Goal: Communication & Community: Answer question/provide support

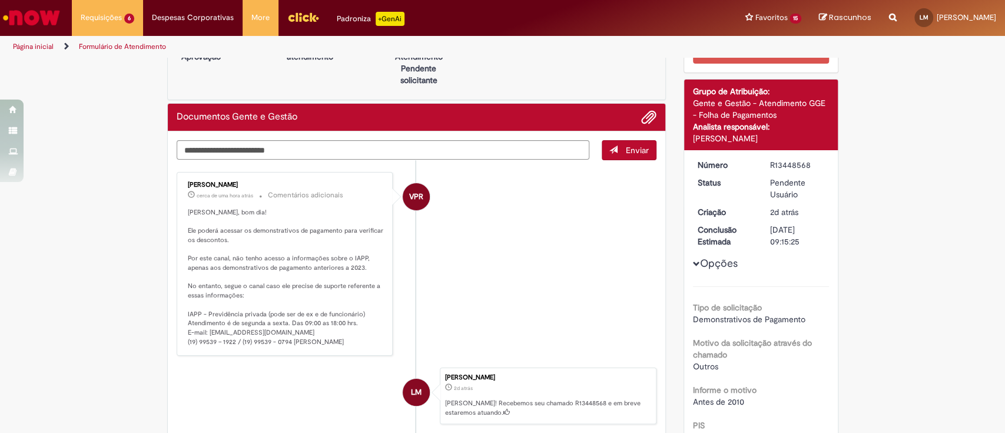
scroll to position [48, 0]
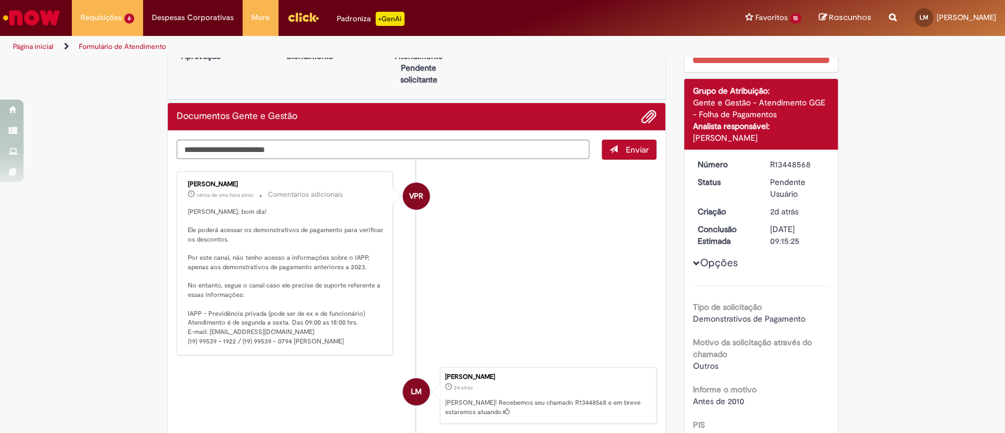
click at [325, 261] on p "Lorena, bom dia! Ele poderá acessar os demonstrativos de pagamento para verific…" at bounding box center [286, 276] width 196 height 139
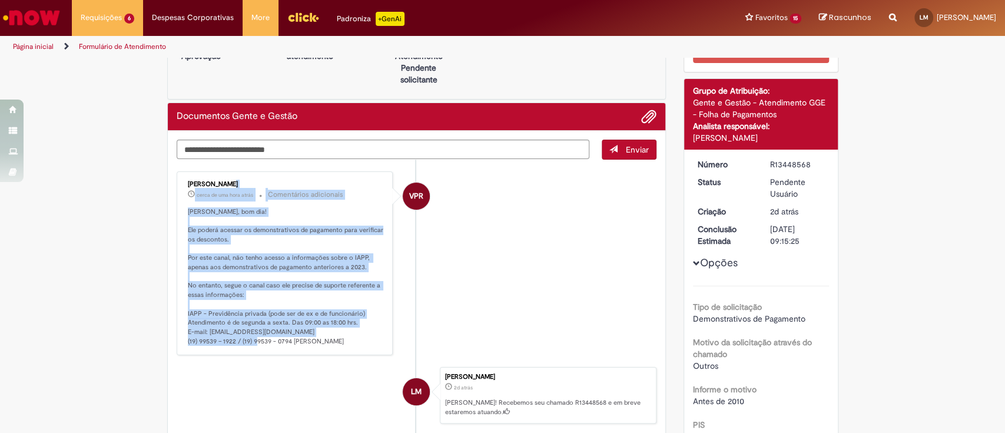
drag, startPoint x: 338, startPoint y: 351, endPoint x: 177, endPoint y: 176, distance: 237.9
click at [177, 176] on div "Vanessa Paiva Ribeiro cerca de uma hora atrás cerca de uma hora atrás Comentári…" at bounding box center [285, 263] width 217 height 184
drag, startPoint x: 166, startPoint y: 184, endPoint x: 304, endPoint y: 351, distance: 216.6
click at [304, 351] on div "Enviar VPR Vanessa Paiva Ribeiro cerca de uma hora atrás cerca de uma hora atrá…" at bounding box center [417, 311] width 498 height 360
click at [305, 351] on div "Vanessa Paiva Ribeiro cerca de uma hora atrás cerca de uma hora atrás Comentári…" at bounding box center [285, 263] width 217 height 184
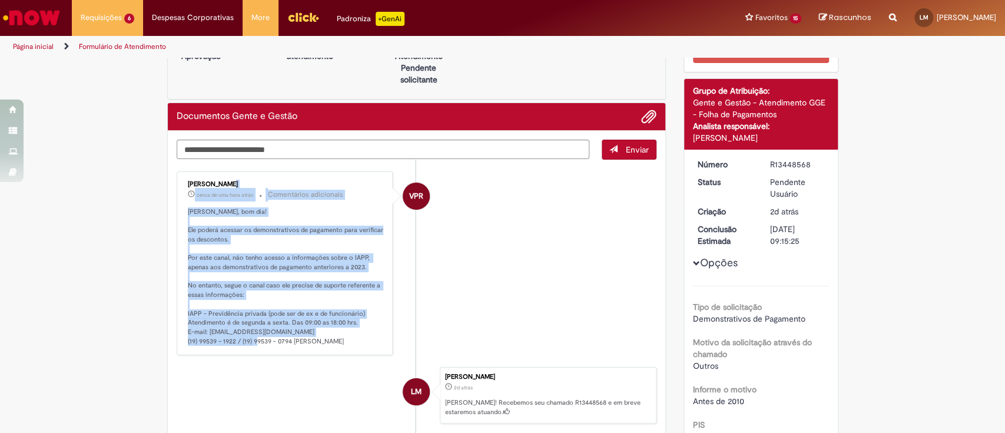
drag, startPoint x: 304, startPoint y: 351, endPoint x: 174, endPoint y: 184, distance: 211.3
click at [177, 184] on div "Vanessa Paiva Ribeiro cerca de uma hora atrás cerca de uma hora atrás Comentári…" at bounding box center [285, 263] width 217 height 184
click at [188, 195] on small "cerca de uma hora atrás cerca de uma hora atrás" at bounding box center [220, 194] width 65 height 9
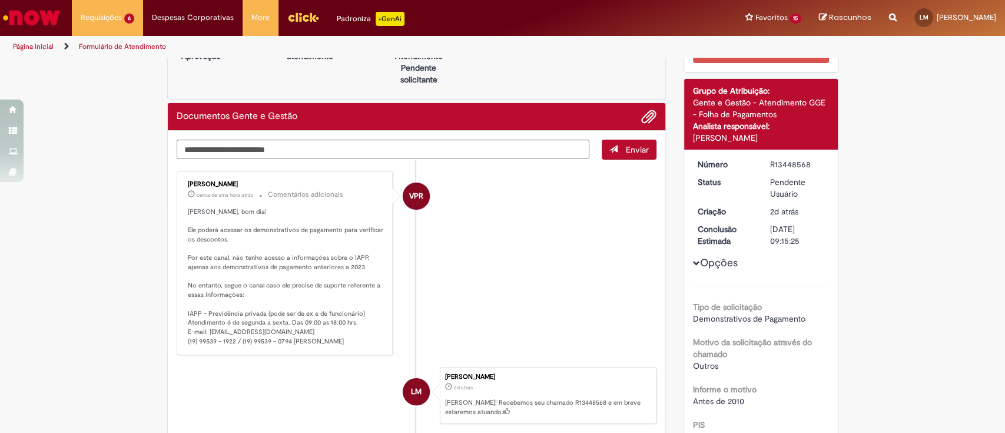
scroll to position [0, 0]
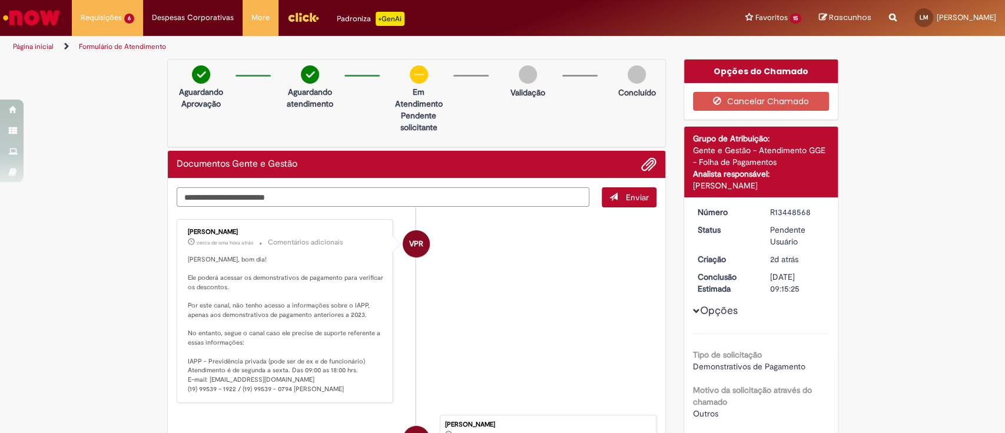
click at [220, 198] on textarea "Digite sua mensagem aqui..." at bounding box center [383, 197] width 413 height 20
click at [516, 194] on textarea "Digite sua mensagem aqui..." at bounding box center [383, 197] width 413 height 20
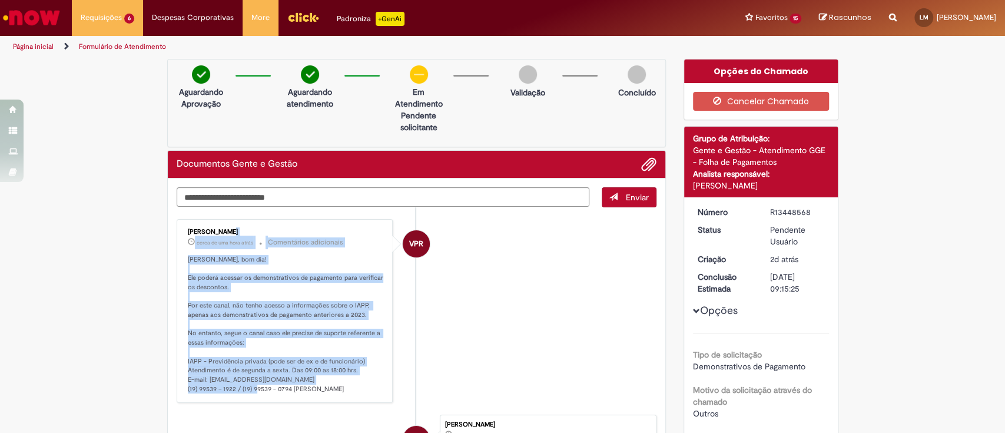
drag, startPoint x: 179, startPoint y: 228, endPoint x: 316, endPoint y: 384, distance: 207.7
click at [316, 384] on div "Vanessa Paiva Ribeiro cerca de uma hora atrás cerca de uma hora atrás Comentári…" at bounding box center [285, 310] width 210 height 177
click at [313, 384] on p "Lorena, bom dia! Ele poderá acessar os demonstrativos de pagamento para verific…" at bounding box center [286, 324] width 196 height 139
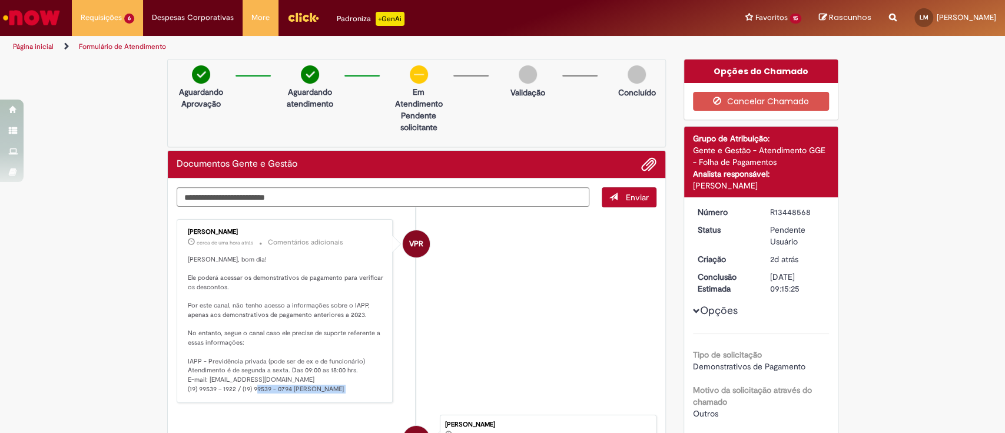
click at [313, 384] on p "Lorena, bom dia! Ele poderá acessar os demonstrativos de pagamento para verific…" at bounding box center [286, 324] width 196 height 139
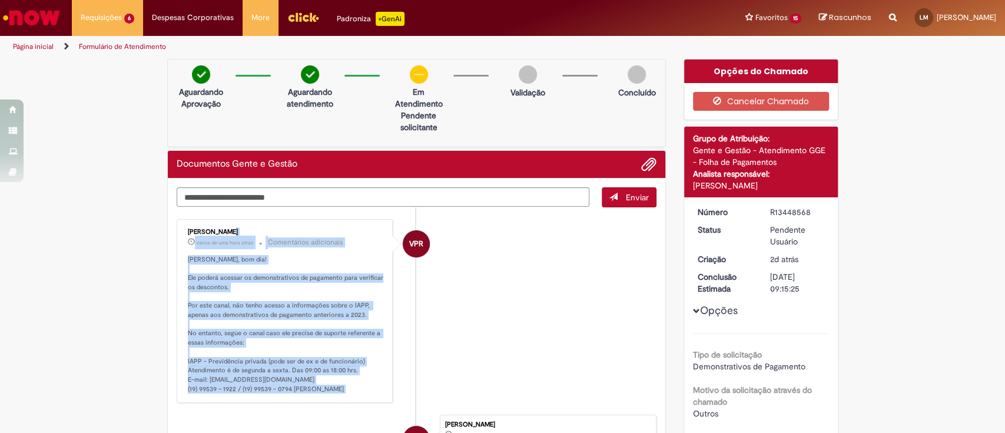
drag, startPoint x: 313, startPoint y: 384, endPoint x: 178, endPoint y: 232, distance: 203.4
click at [180, 232] on div "Vanessa Paiva Ribeiro cerca de uma hora atrás cerca de uma hora atrás Comentári…" at bounding box center [285, 310] width 210 height 177
drag, startPoint x: 311, startPoint y: 388, endPoint x: 182, endPoint y: 225, distance: 208.2
click at [182, 225] on div "Vanessa Paiva Ribeiro cerca de uma hora atrás cerca de uma hora atrás Comentári…" at bounding box center [285, 310] width 210 height 177
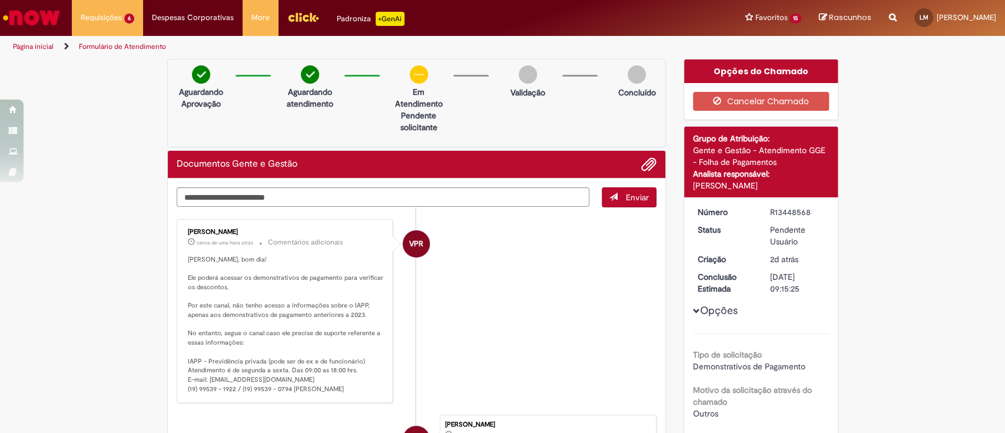
click at [588, 374] on li "VPR Vanessa Paiva Ribeiro cerca de uma hora atrás cerca de uma hora atrás Comen…" at bounding box center [417, 311] width 480 height 184
click at [412, 201] on textarea "Digite sua mensagem aqui..." at bounding box center [383, 197] width 413 height 20
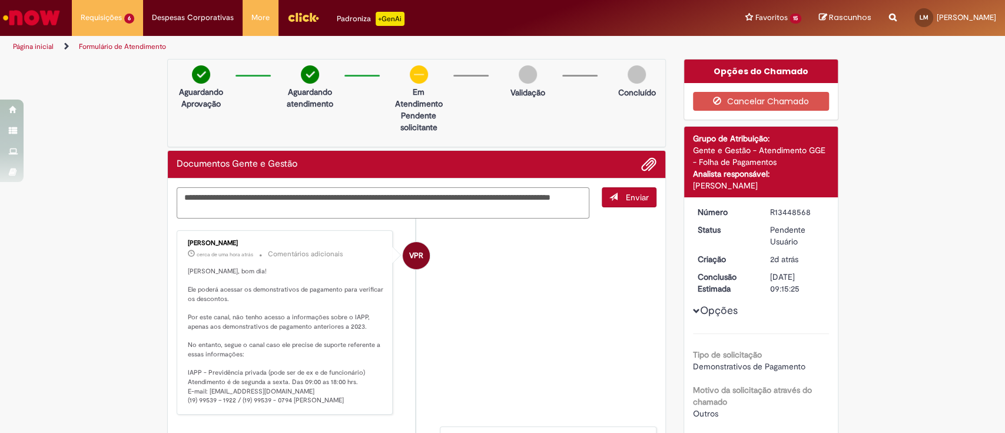
type textarea "**********"
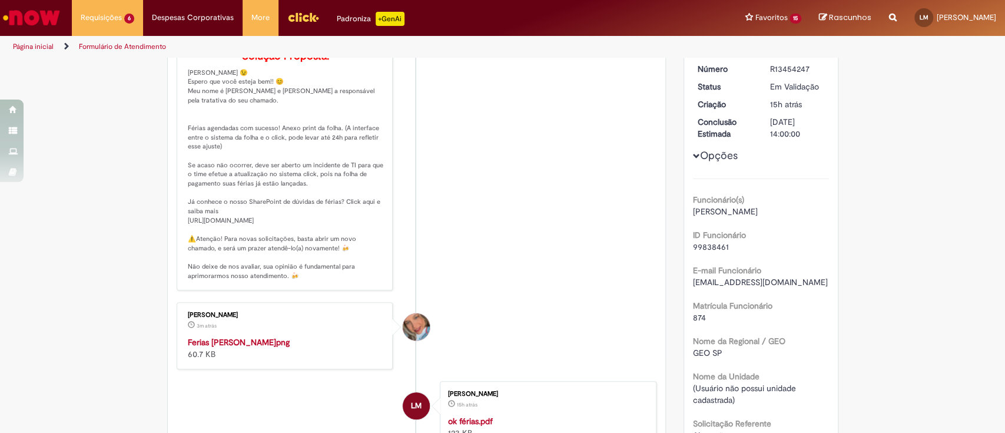
scroll to position [235, 0]
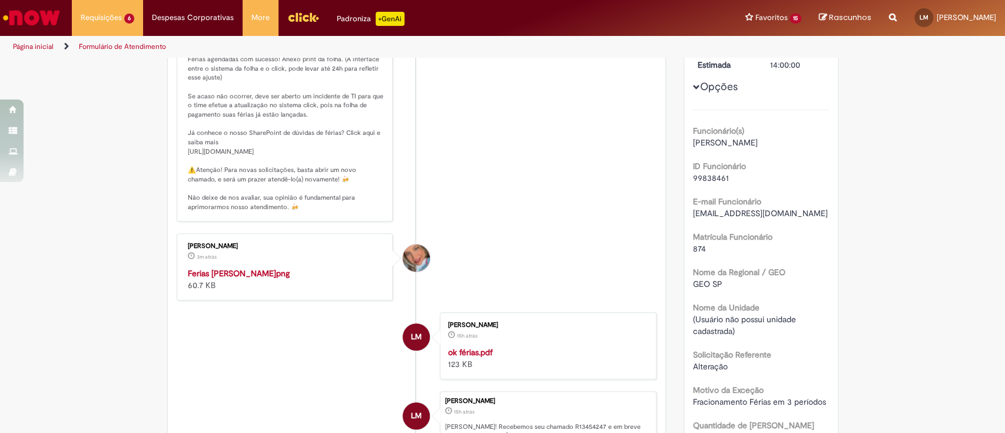
click at [338, 267] on img "Histórico de tíquete" at bounding box center [286, 267] width 196 height 0
drag, startPoint x: 348, startPoint y: 177, endPoint x: 177, endPoint y: 168, distance: 171.5
click at [180, 168] on div "[PERSON_NAME] 3m atrás 3 minutos atrás Comentários adicionais Solução Proposta:" at bounding box center [285, 80] width 210 height 274
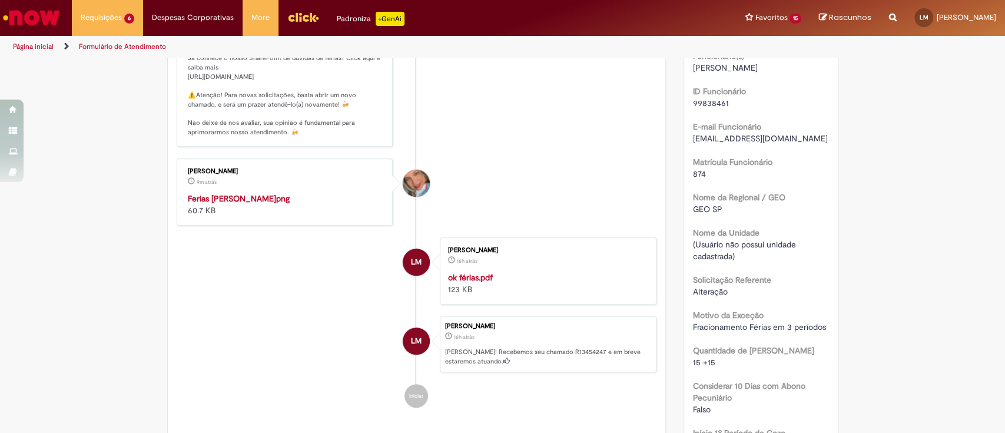
scroll to position [314, 0]
